Goal: Information Seeking & Learning: Learn about a topic

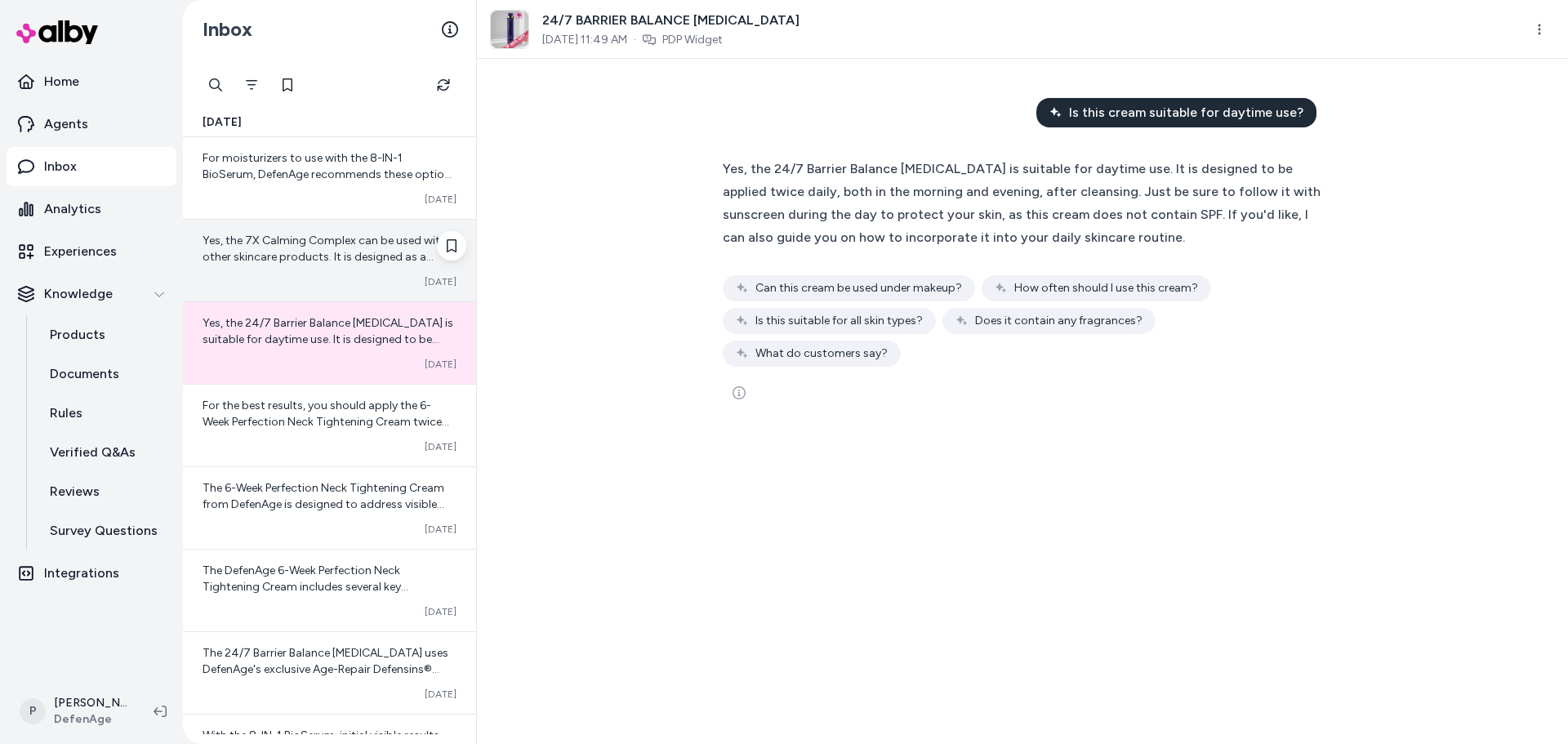
click at [330, 250] on span "Yes, the 7X Calming Complex can be used with other skincare products. It is des…" at bounding box center [330, 330] width 254 height 194
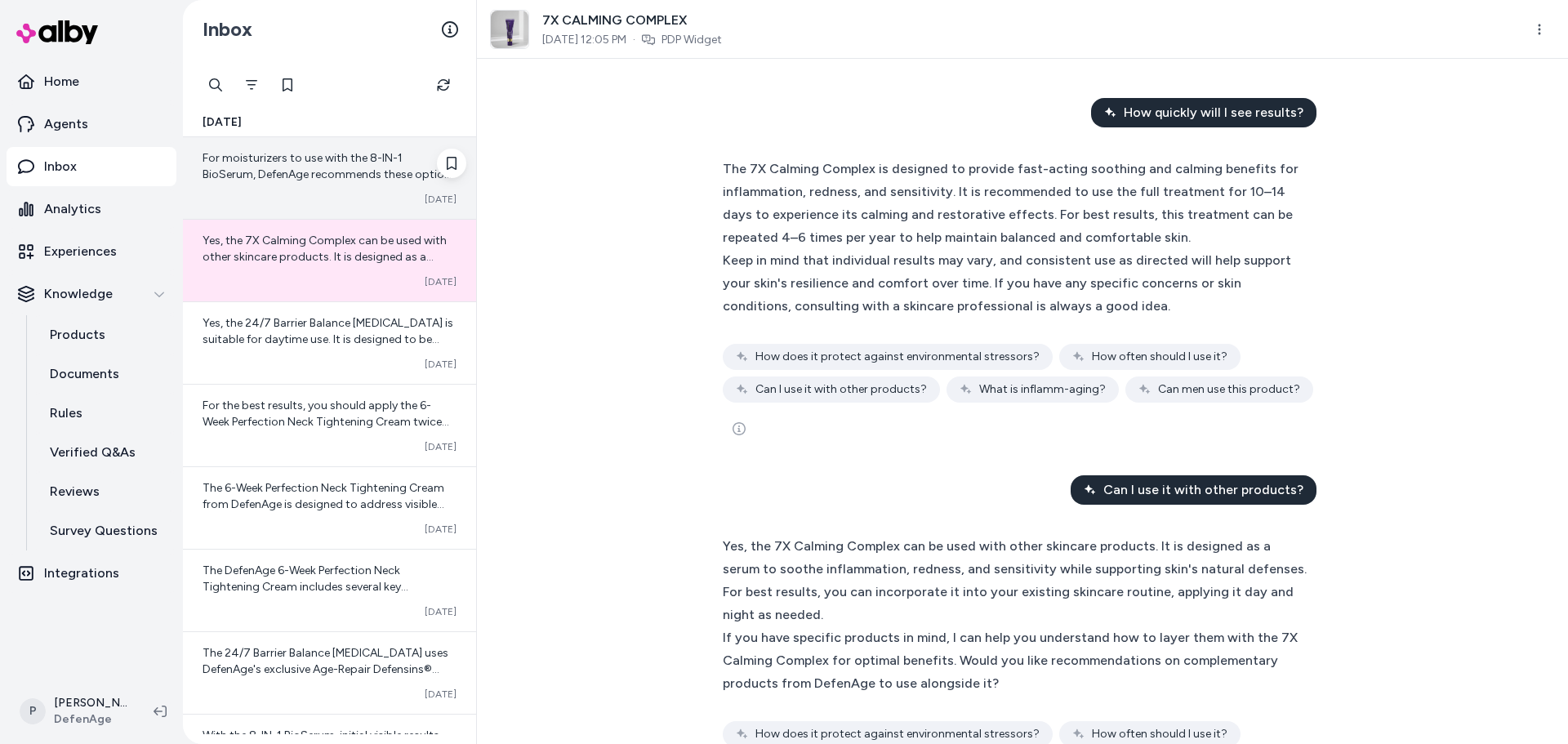
click at [319, 174] on span "For moisturizers to use with the 8-IN-1 BioSerum, DefenAge recommends these opt…" at bounding box center [330, 321] width 254 height 340
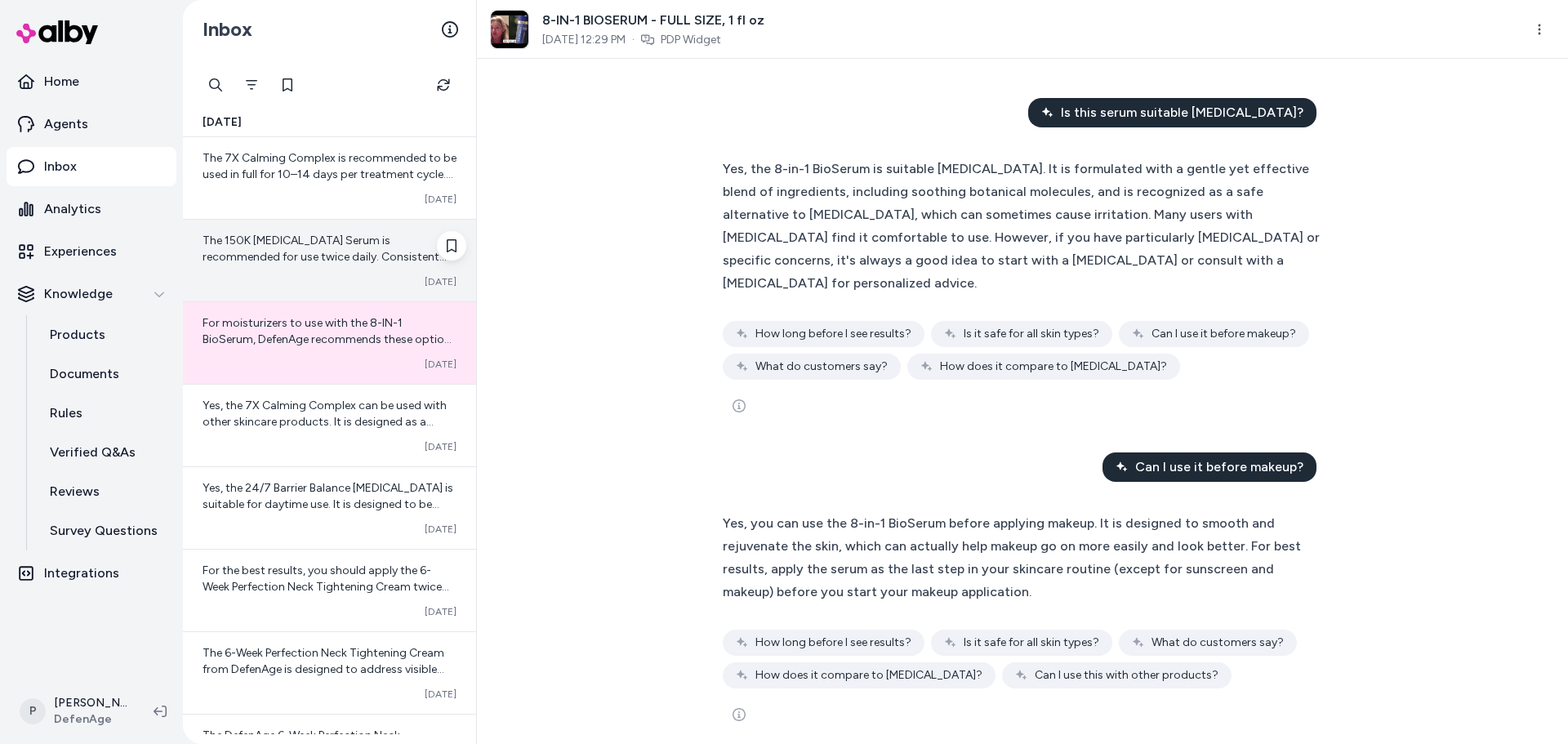
click at [312, 277] on div "Converted [DATE]" at bounding box center [330, 282] width 254 height 13
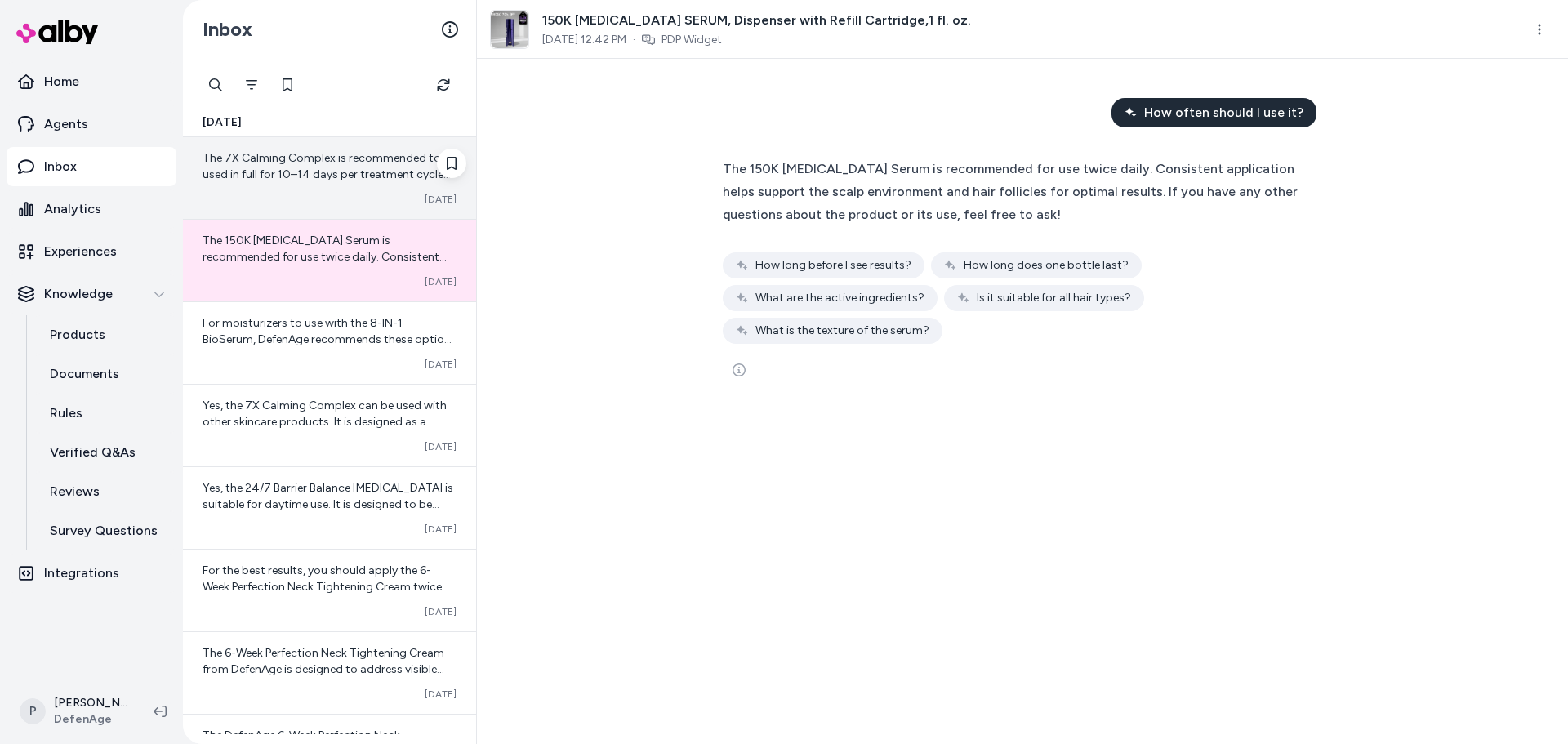
click at [312, 182] on div "The 7X Calming Complex is recommended to be used in full for 10–14 days per tre…" at bounding box center [330, 166] width 254 height 33
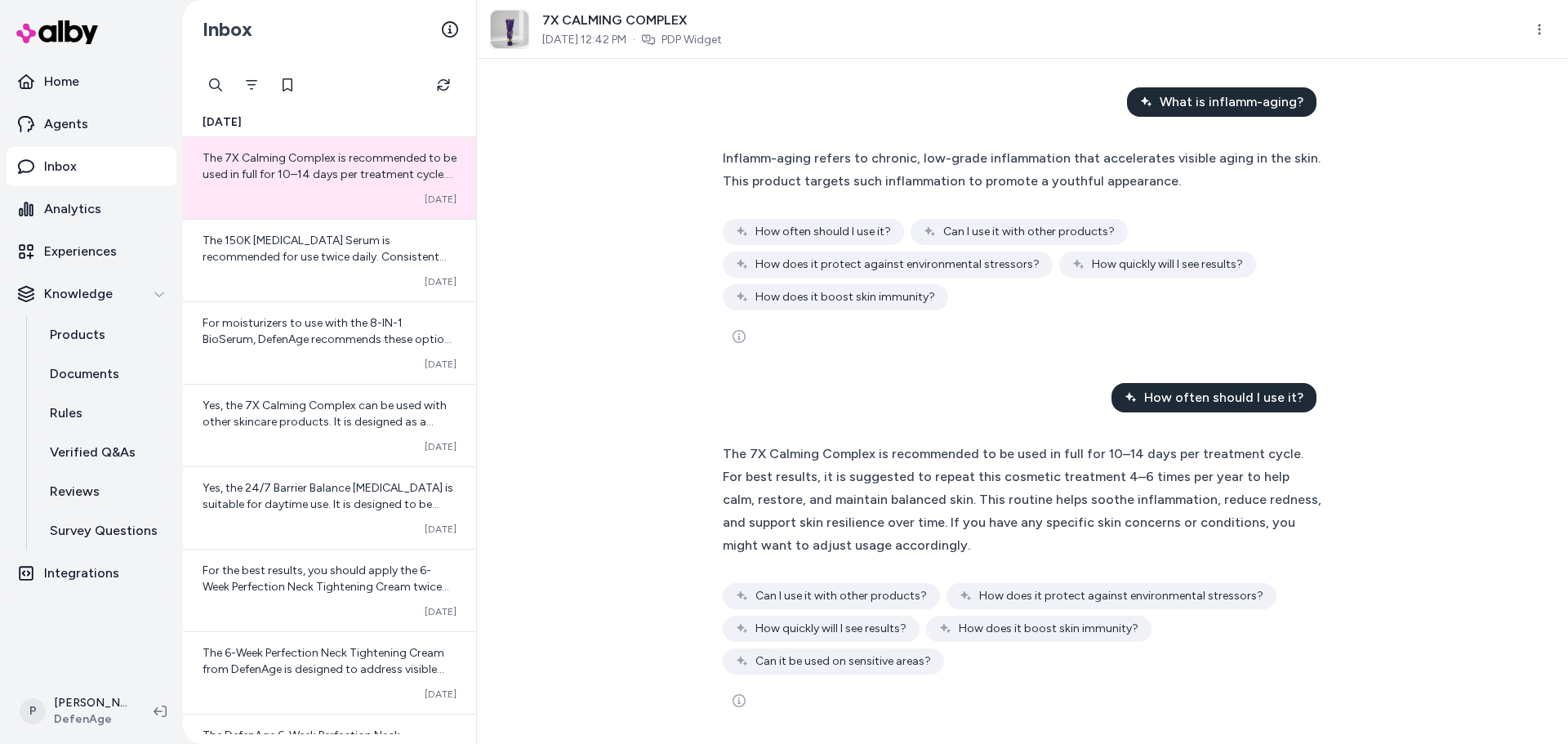
scroll to position [14, 0]
